Goal: Check status: Check status

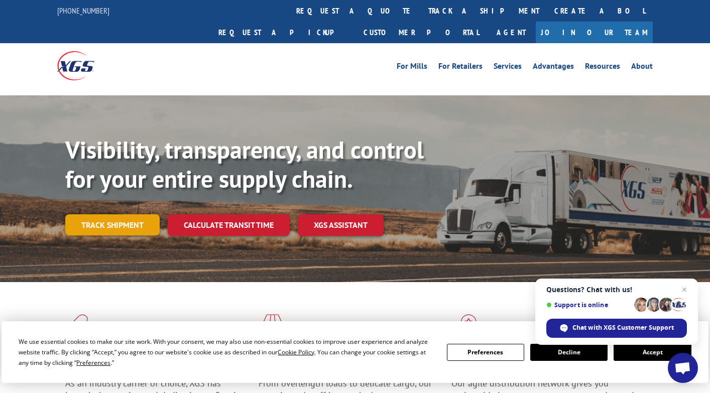
click at [132, 215] on link "Track shipment" at bounding box center [112, 225] width 94 height 21
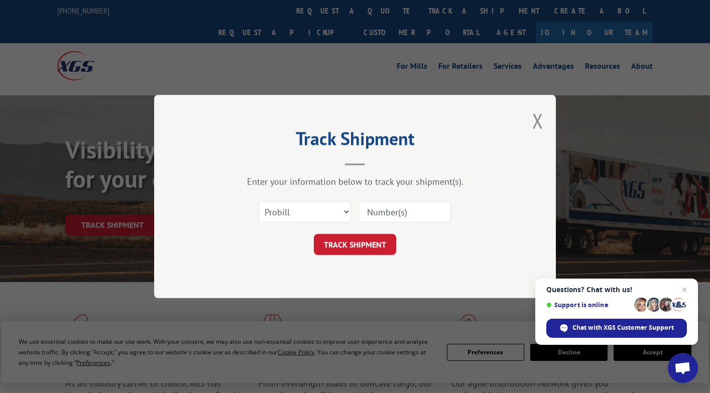
click at [418, 217] on input at bounding box center [405, 211] width 92 height 21
click at [335, 207] on select "Select category... Probill BOL PO" at bounding box center [305, 211] width 92 height 21
select select "bol"
click at [259, 201] on select "Select category... Probill BOL PO" at bounding box center [305, 211] width 92 height 21
click at [374, 213] on input at bounding box center [405, 211] width 92 height 21
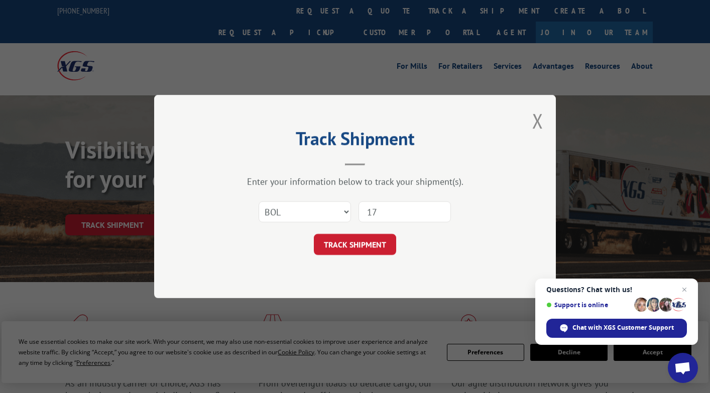
type input "1"
type input "17410172"
click button "TRACK SHIPMENT" at bounding box center [355, 244] width 82 height 21
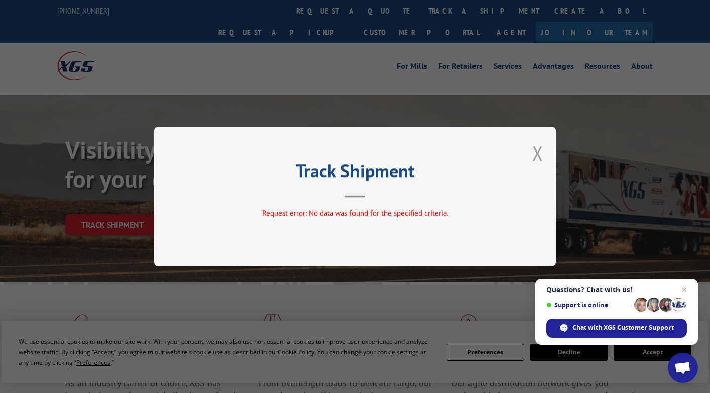
click at [543, 149] on button "Close modal" at bounding box center [537, 153] width 11 height 27
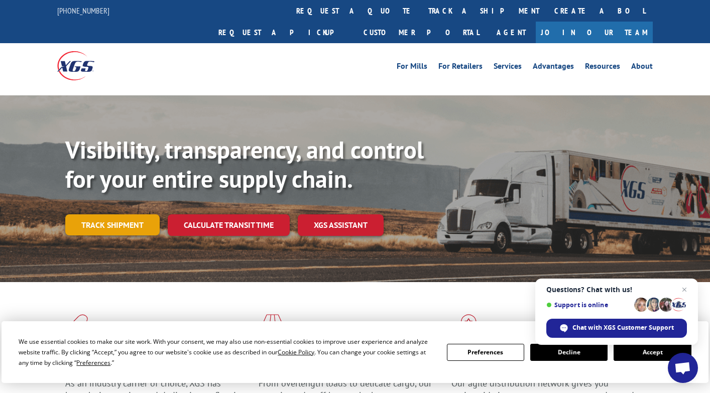
click at [145, 215] on link "Track shipment" at bounding box center [112, 225] width 94 height 21
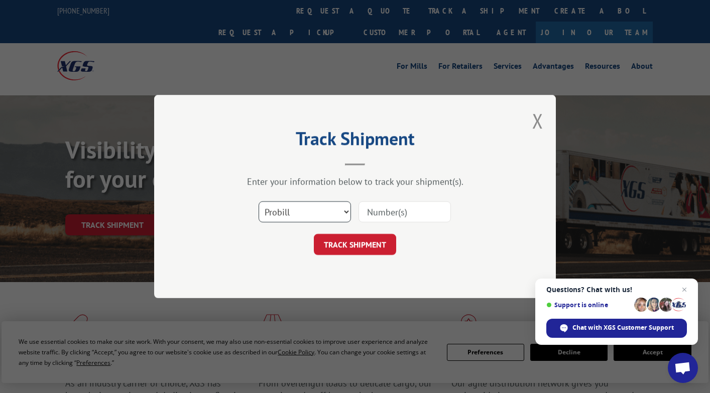
click at [314, 210] on select "Select category... Probill BOL PO" at bounding box center [305, 211] width 92 height 21
select select "bol"
click at [259, 201] on select "Select category... Probill BOL PO" at bounding box center [305, 211] width 92 height 21
click at [412, 212] on input at bounding box center [405, 211] width 92 height 21
type input "17410172"
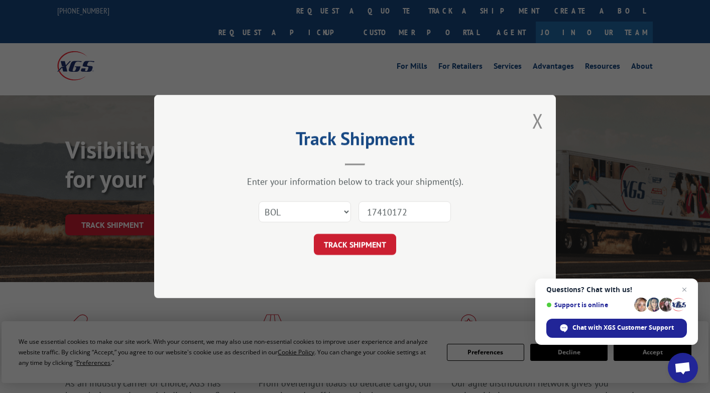
click at [377, 238] on button "TRACK SHIPMENT" at bounding box center [355, 244] width 82 height 21
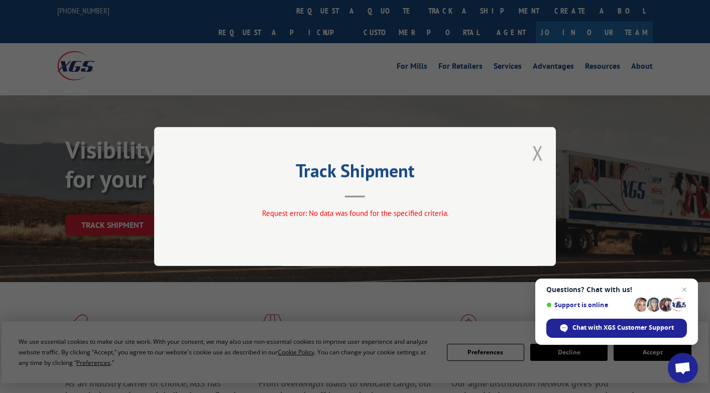
click at [534, 154] on button "Close modal" at bounding box center [537, 153] width 11 height 27
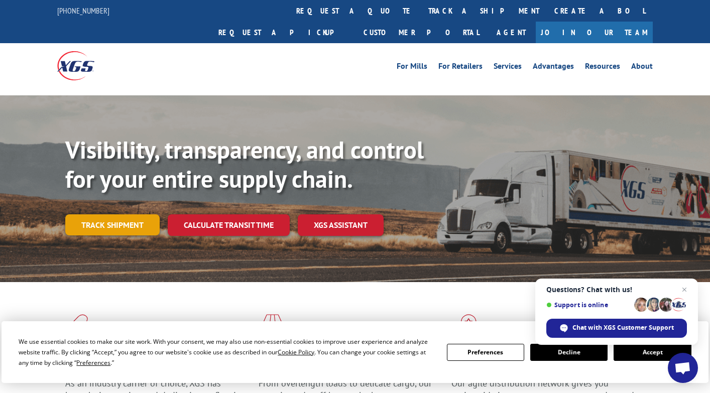
click at [130, 215] on link "Track shipment" at bounding box center [112, 225] width 94 height 21
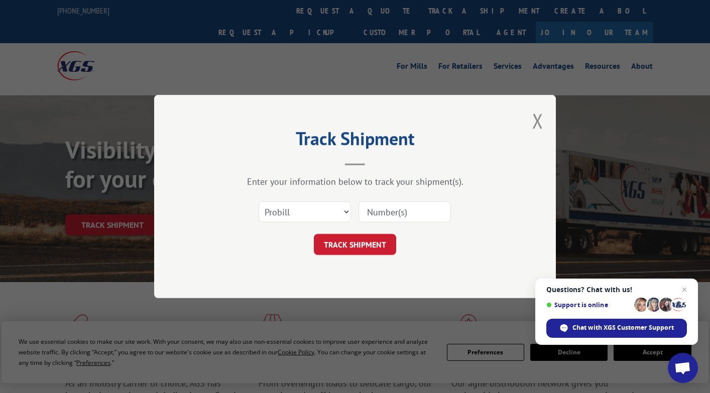
click at [539, 112] on button "Close modal" at bounding box center [537, 121] width 11 height 27
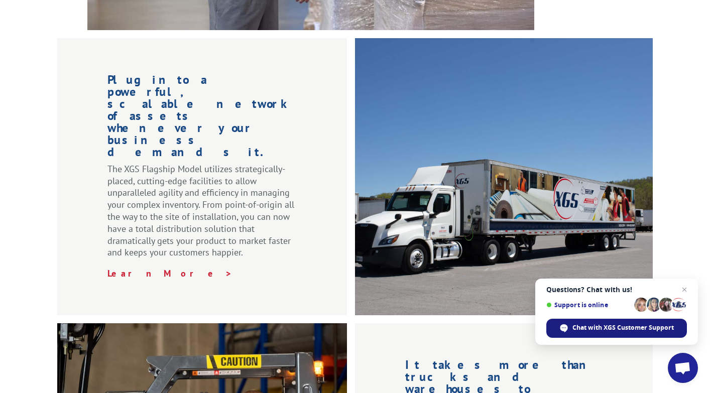
scroll to position [394, 0]
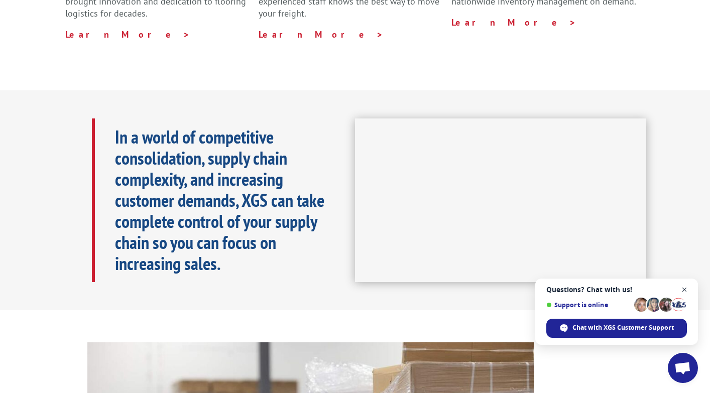
click at [688, 290] on span "Close chat" at bounding box center [685, 290] width 13 height 13
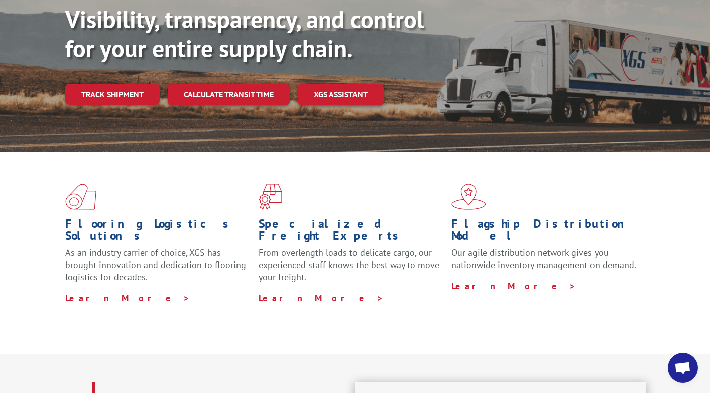
scroll to position [0, 0]
